Goal: Task Accomplishment & Management: Manage account settings

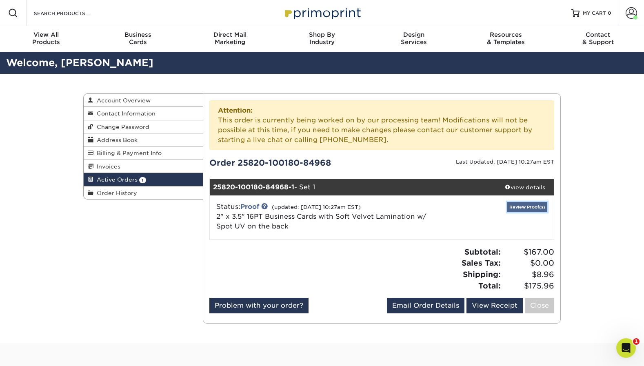
click at [520, 208] on link "Review Proof(s)" at bounding box center [528, 207] width 40 height 10
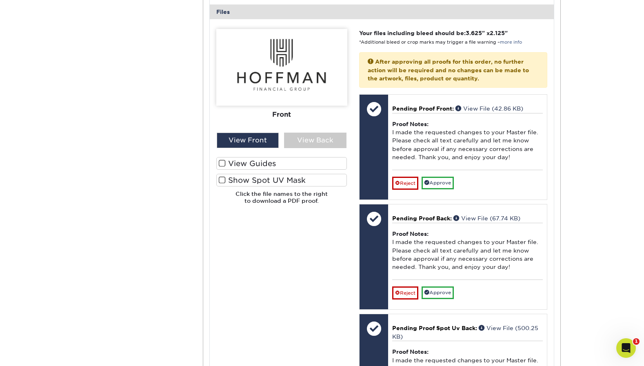
scroll to position [319, 0]
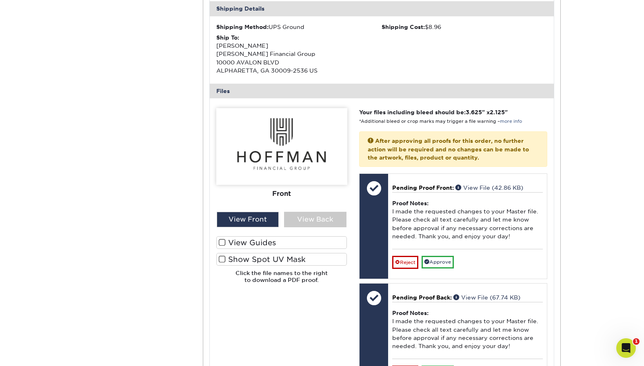
click at [310, 179] on img at bounding box center [281, 146] width 131 height 77
drag, startPoint x: 283, startPoint y: 194, endPoint x: 285, endPoint y: 199, distance: 5.5
click at [283, 194] on div "Front" at bounding box center [281, 194] width 131 height 18
click at [300, 213] on div "View Back" at bounding box center [315, 220] width 62 height 16
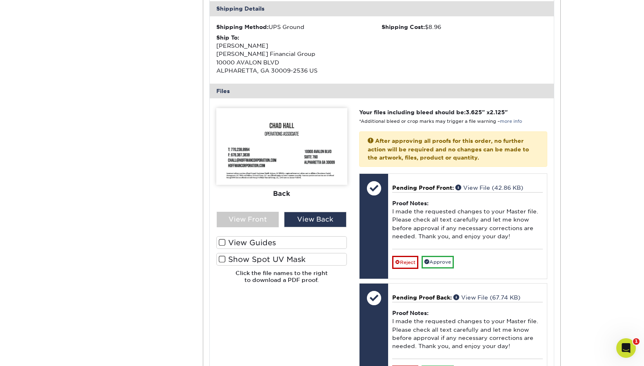
click at [177, 182] on div "Active Orders Account Overview Contact Information Change Password Address Book…" at bounding box center [322, 190] width 490 height 870
click at [288, 153] on img at bounding box center [281, 146] width 131 height 77
click at [286, 153] on img at bounding box center [281, 146] width 131 height 77
click at [280, 161] on img at bounding box center [281, 146] width 131 height 77
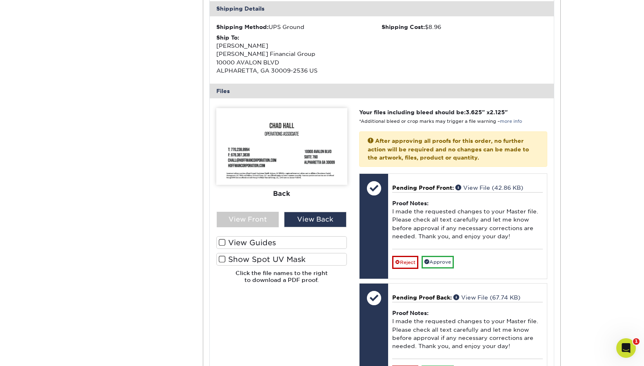
drag, startPoint x: 280, startPoint y: 161, endPoint x: 287, endPoint y: 163, distance: 7.6
click at [280, 161] on img at bounding box center [281, 146] width 131 height 77
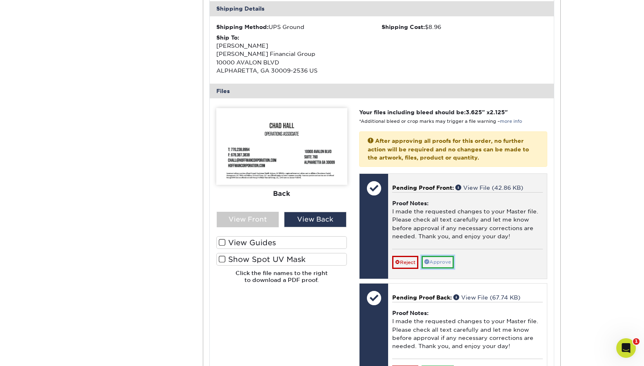
click at [440, 261] on link "Approve" at bounding box center [438, 262] width 32 height 13
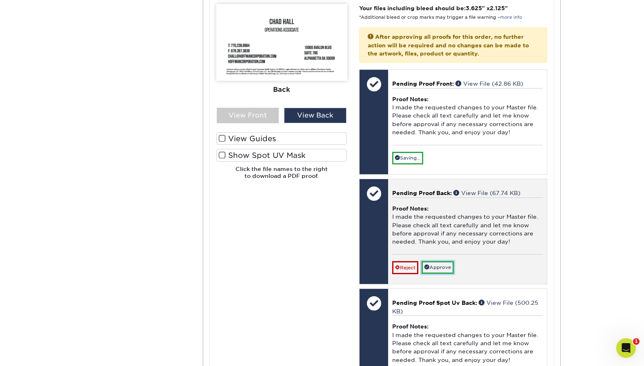
click at [441, 267] on link "Approve" at bounding box center [438, 267] width 32 height 13
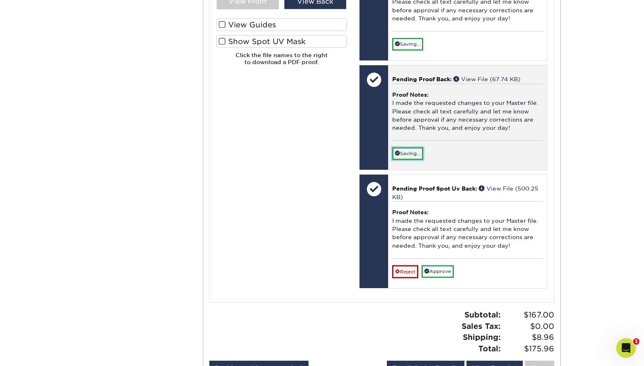
scroll to position [539, 0]
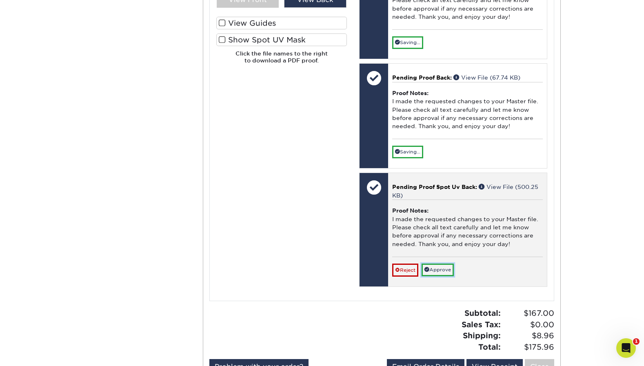
click at [441, 269] on link "Approve" at bounding box center [438, 270] width 32 height 13
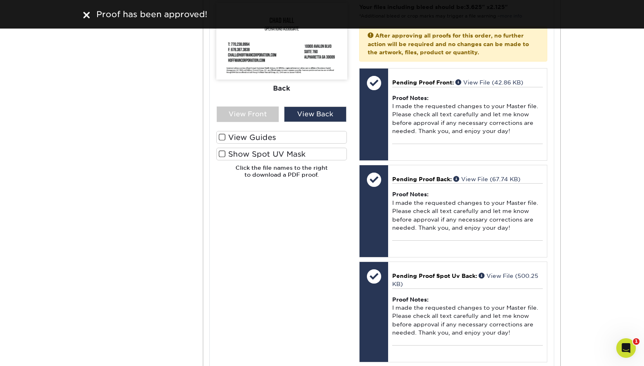
scroll to position [333, 0]
